Goal: Entertainment & Leisure: Consume media (video, audio)

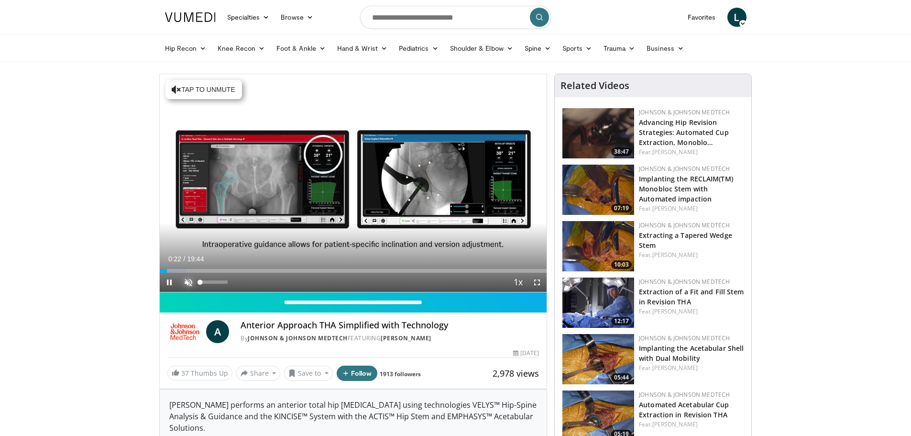
click at [187, 276] on span "Video Player" at bounding box center [188, 282] width 19 height 19
click at [535, 280] on span "Video Player" at bounding box center [536, 282] width 19 height 19
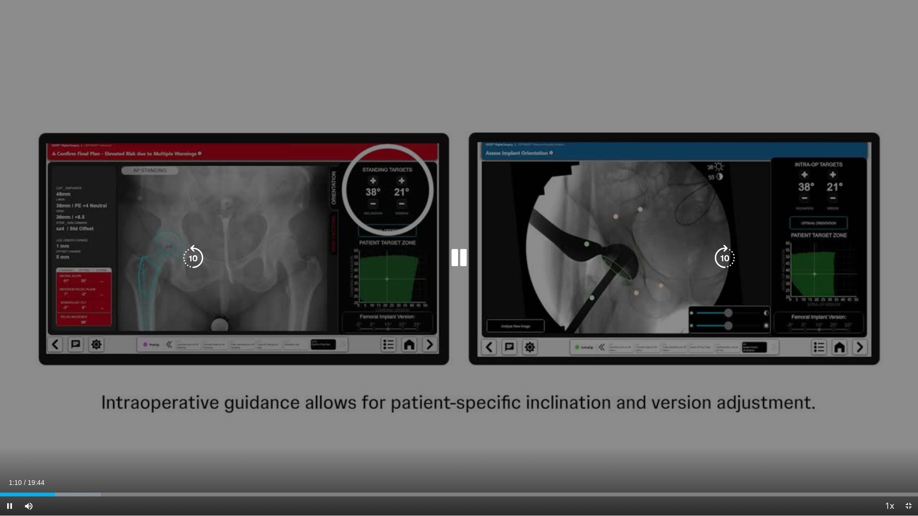
drag, startPoint x: 243, startPoint y: 324, endPoint x: 77, endPoint y: 238, distance: 186.3
click at [77, 238] on div "10 seconds Tap to unmute" at bounding box center [459, 258] width 918 height 516
drag, startPoint x: 463, startPoint y: 251, endPoint x: 459, endPoint y: 256, distance: 7.5
click at [459, 256] on icon "Video Player" at bounding box center [459, 258] width 27 height 27
click at [491, 133] on div "10 seconds Tap to unmute" at bounding box center [459, 258] width 918 height 516
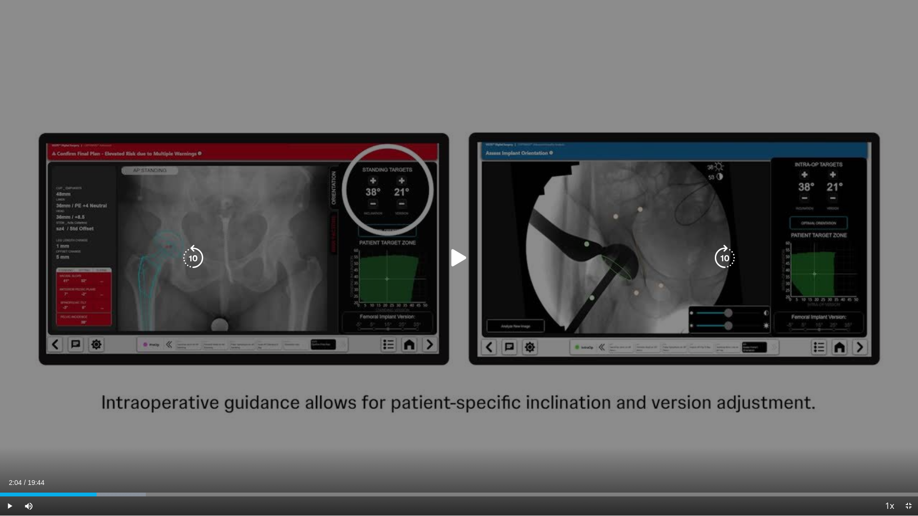
click at [490, 132] on div "10 seconds Tap to unmute" at bounding box center [459, 258] width 918 height 516
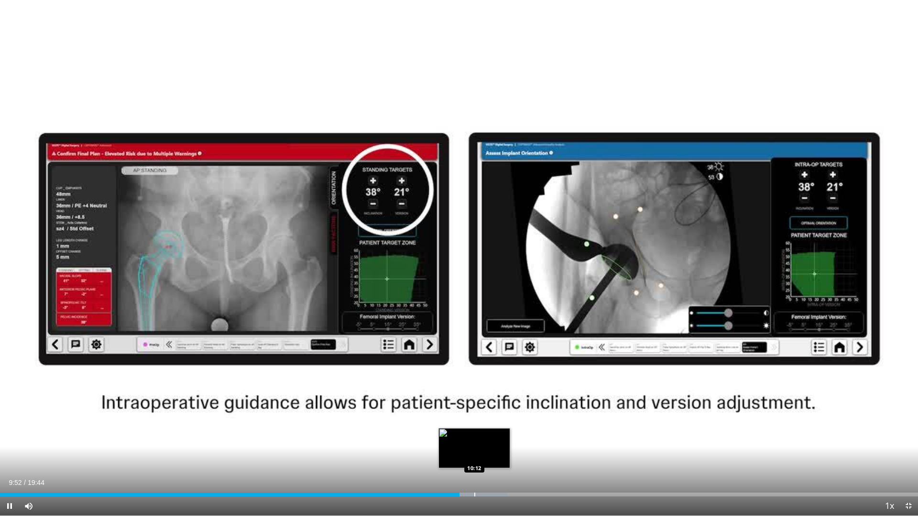
click at [474, 435] on div "Progress Bar" at bounding box center [474, 495] width 1 height 4
click at [489, 435] on div "Loaded : 56.94% 10:30 10:30" at bounding box center [459, 492] width 918 height 9
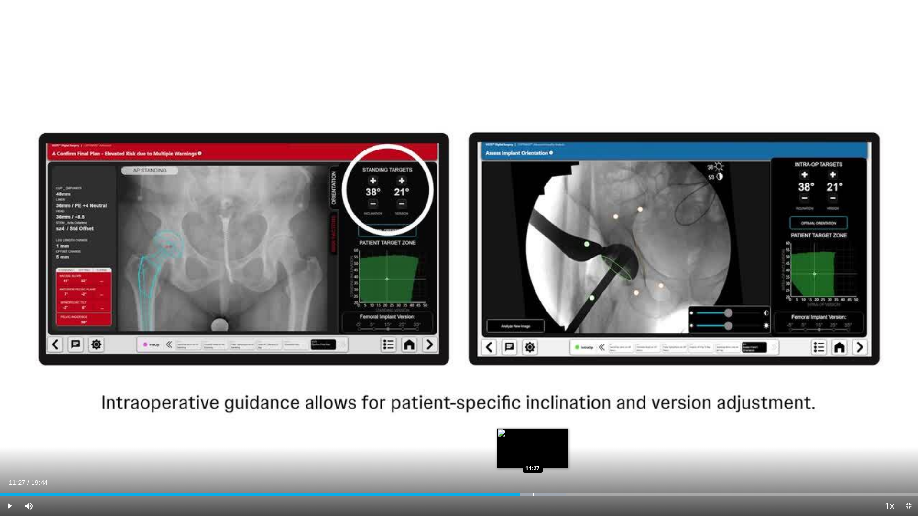
click at [533, 435] on div "Progress Bar" at bounding box center [533, 495] width 1 height 4
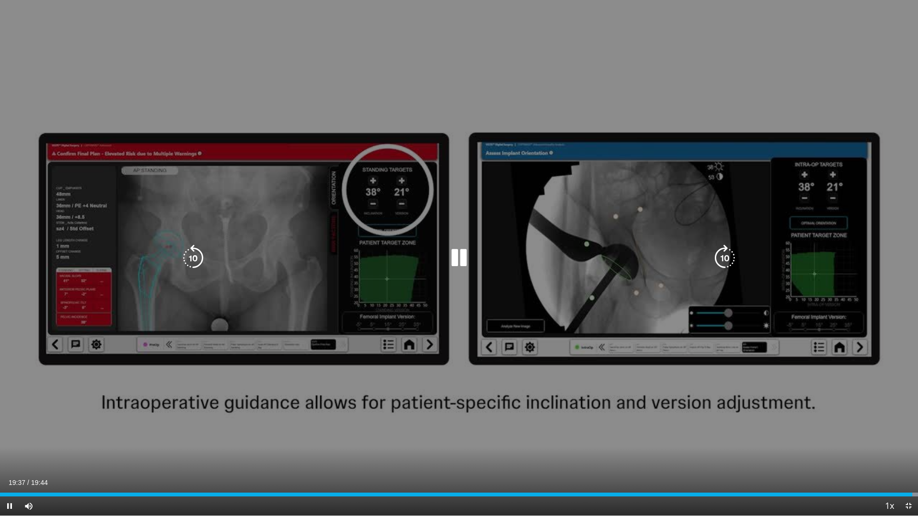
click at [740, 345] on div "10 seconds Tap to unmute" at bounding box center [459, 258] width 918 height 516
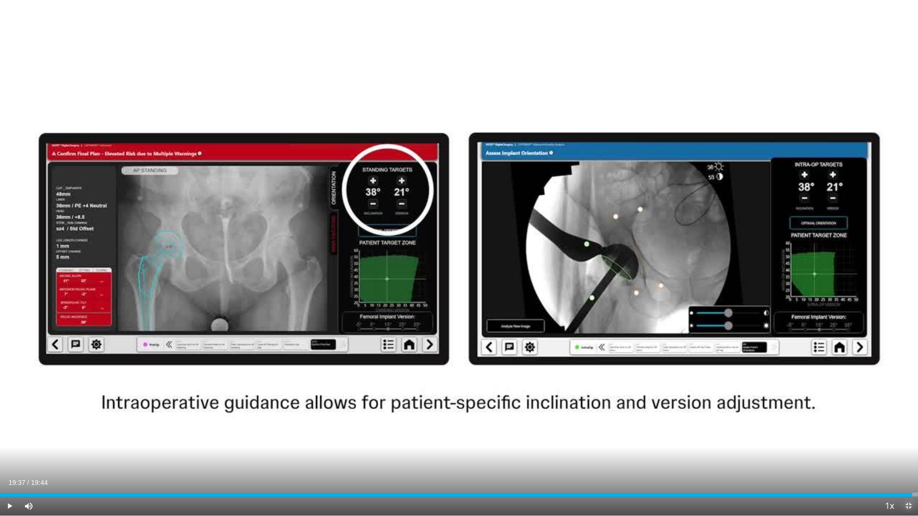
click at [910, 435] on span "Video Player" at bounding box center [908, 506] width 19 height 19
